Goal: Task Accomplishment & Management: Use online tool/utility

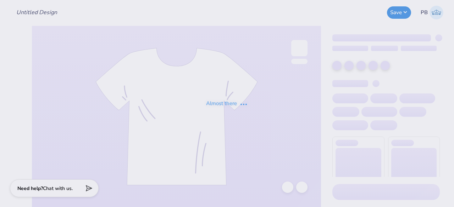
type input "Rush"
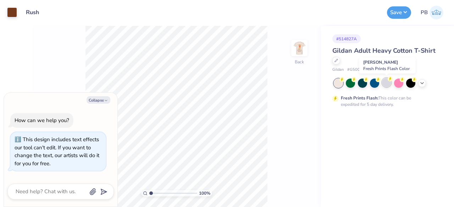
click at [387, 81] on div at bounding box center [386, 82] width 9 height 9
click at [422, 82] on icon at bounding box center [422, 83] width 6 height 6
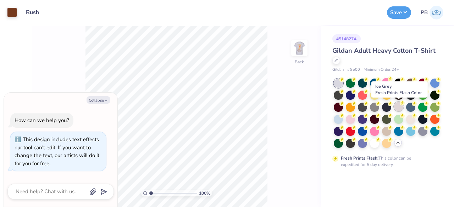
click at [398, 109] on div at bounding box center [398, 106] width 9 height 9
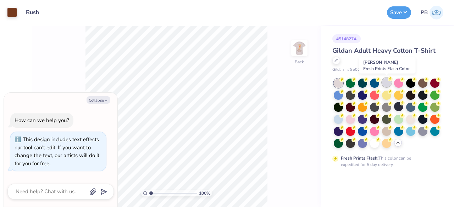
click at [384, 82] on div at bounding box center [386, 82] width 9 height 9
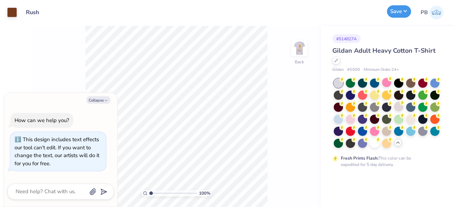
click at [397, 12] on button "Save" at bounding box center [399, 11] width 24 height 12
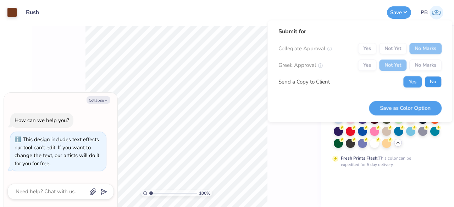
click at [428, 83] on button "No" at bounding box center [432, 81] width 17 height 11
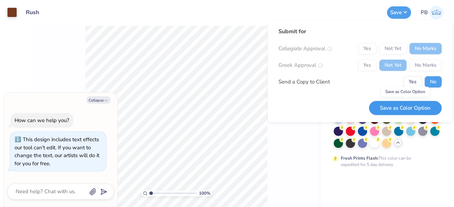
click at [413, 108] on button "Save as Color Option" at bounding box center [405, 108] width 73 height 15
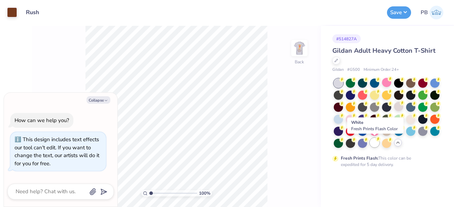
click at [374, 143] on div at bounding box center [374, 142] width 9 height 9
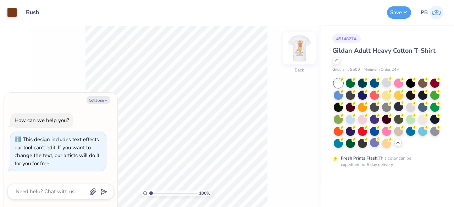
click at [301, 55] on img at bounding box center [299, 48] width 28 height 28
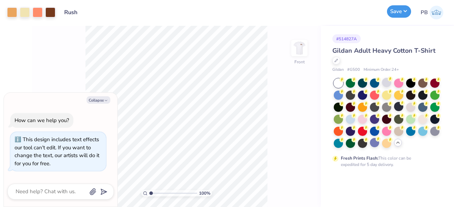
click at [394, 10] on button "Save" at bounding box center [399, 11] width 24 height 12
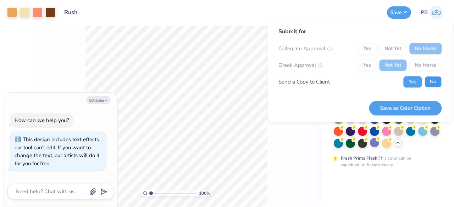
click at [435, 78] on button "No" at bounding box center [432, 81] width 17 height 11
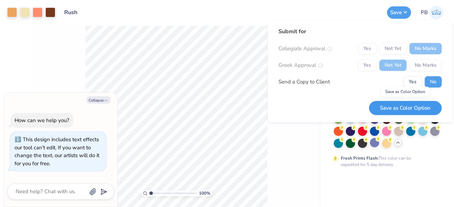
click at [402, 108] on button "Save as Color Option" at bounding box center [405, 108] width 73 height 15
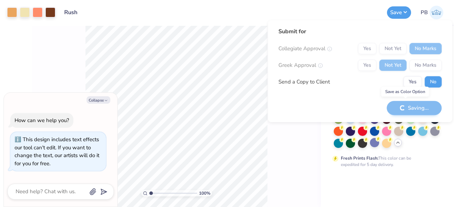
type textarea "x"
